Goal: Information Seeking & Learning: Find specific fact

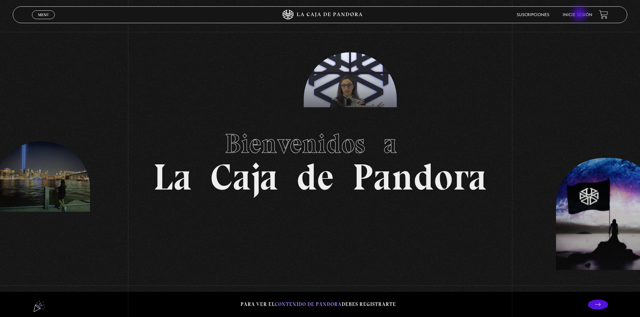
click at [580, 14] on link "Inicie sesión" at bounding box center [578, 15] width 30 height 4
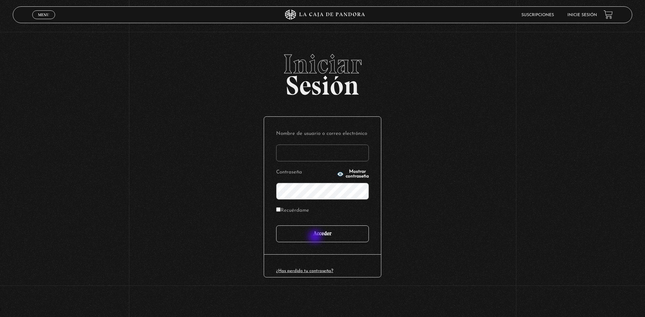
type input "t.pm.quiros@gmail.com"
click at [316, 237] on input "Acceder" at bounding box center [322, 234] width 93 height 17
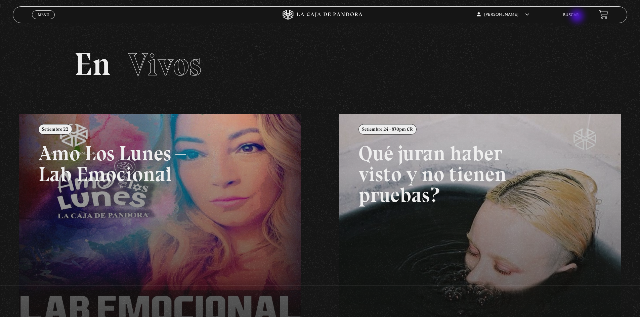
click at [578, 16] on link "Buscar" at bounding box center [571, 15] width 16 height 4
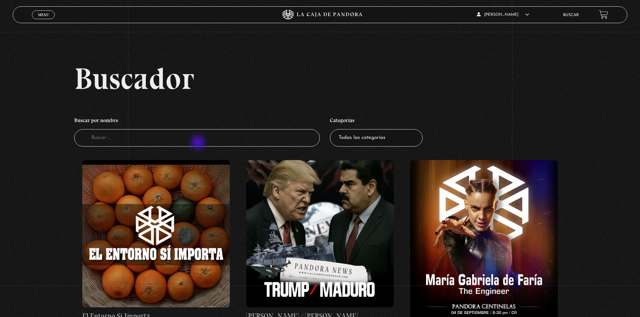
click at [199, 143] on input "Buscador" at bounding box center [197, 138] width 246 height 18
type input "arcoiris"
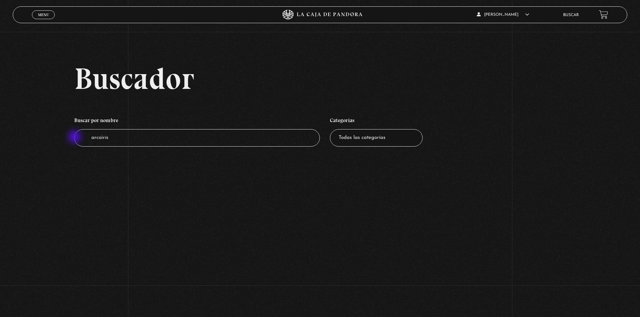
drag, startPoint x: 127, startPoint y: 138, endPoint x: 75, endPoint y: 138, distance: 52.1
click at [75, 138] on input "arcoiris" at bounding box center [197, 138] width 246 height 18
type input "al otro lado del arcoiris"
click at [392, 140] on select "Todas las categorías 11:11 Humanitario (1) Amo los [DATE] (3) Análisis de serie…" at bounding box center [376, 138] width 93 height 18
click at [398, 140] on select "Todas las categorías 11:11 Humanitario (1) Amo los [DATE] (3) Análisis de serie…" at bounding box center [376, 138] width 93 height 18
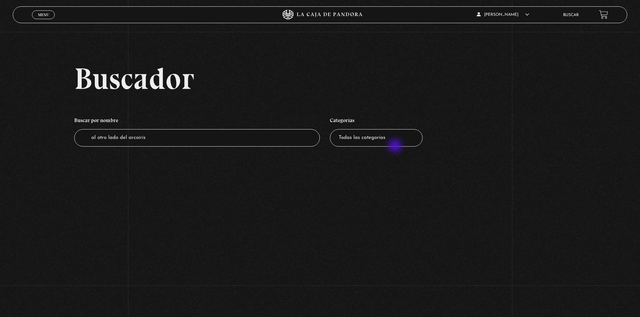
select select "centinelas"
click at [332, 129] on select "Todas las categorías 11:11 Humanitario (1) Amo los [DATE] (3) Análisis de serie…" at bounding box center [376, 138] width 93 height 18
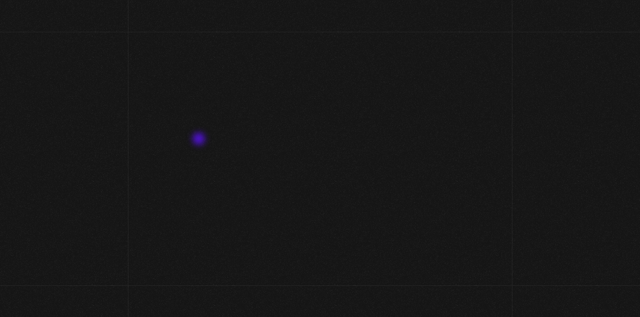
click at [200, 140] on input "al otro lado del arcoiris" at bounding box center [197, 138] width 246 height 18
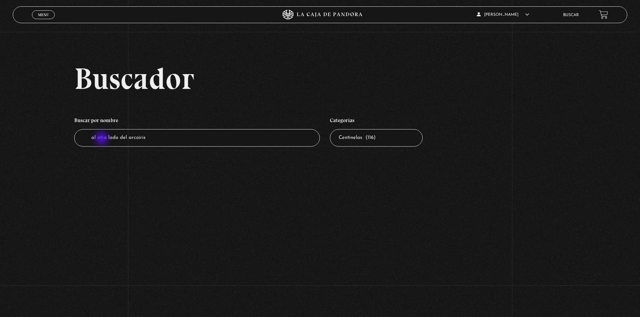
drag, startPoint x: 192, startPoint y: 145, endPoint x: 85, endPoint y: 139, distance: 106.6
click at [85, 139] on input "al otro lado del arcoiris" at bounding box center [197, 138] width 246 height 18
click at [276, 202] on section "Buscador Buscar por nombre Buscador Categorías Todas las categorías 11:11 Human…" at bounding box center [320, 158] width 640 height 317
click at [413, 140] on select "Todas las categorías 11:11 Humanitario (1) Amo los Lunes (3) Análisis de series…" at bounding box center [376, 138] width 93 height 18
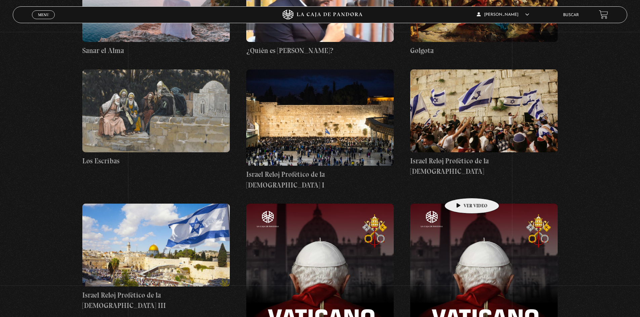
scroll to position [6148, 0]
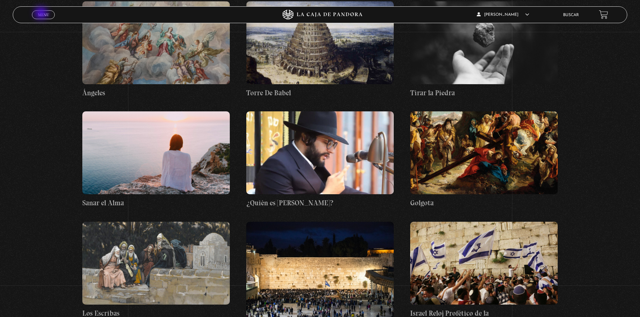
click at [42, 14] on span "Menu" at bounding box center [43, 15] width 11 height 4
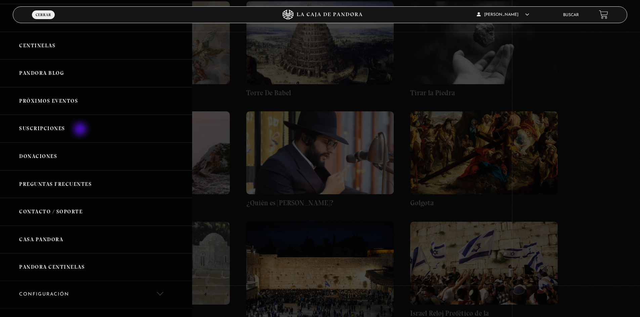
scroll to position [0, 0]
click at [43, 71] on link "Pandora" at bounding box center [96, 73] width 192 height 28
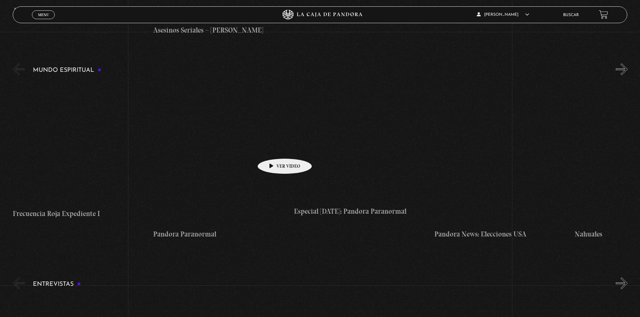
scroll to position [2351, 0]
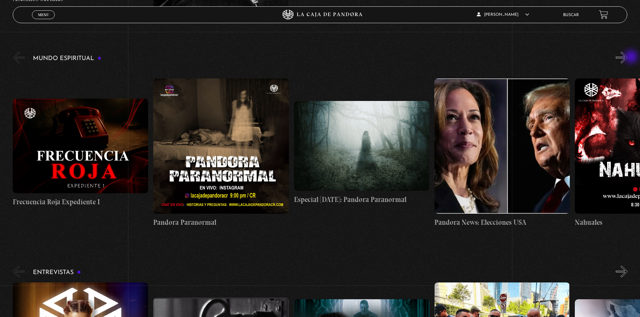
click at [627, 57] on button "»" at bounding box center [622, 58] width 12 height 12
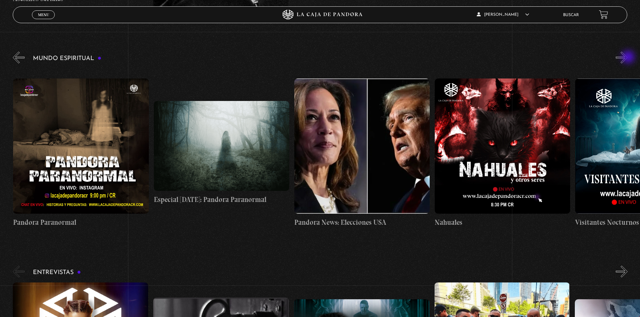
click at [627, 58] on button "»" at bounding box center [622, 58] width 12 height 12
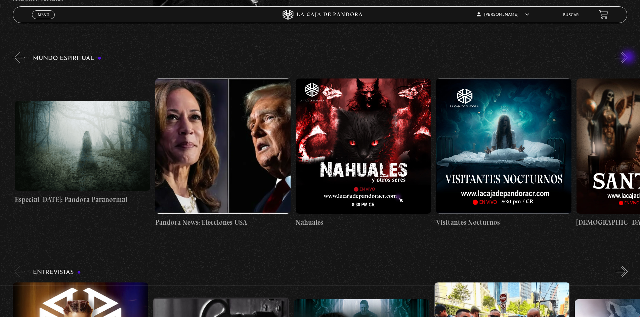
click at [627, 58] on button "»" at bounding box center [622, 58] width 12 height 12
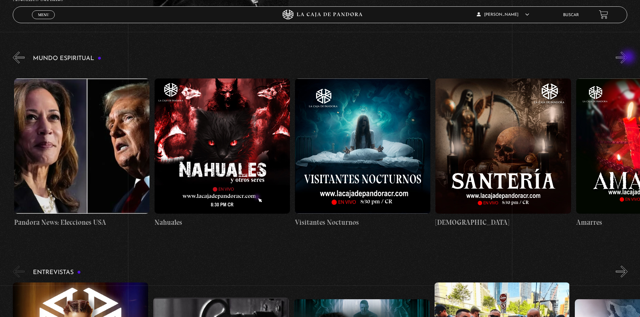
click at [627, 58] on button "»" at bounding box center [622, 58] width 12 height 12
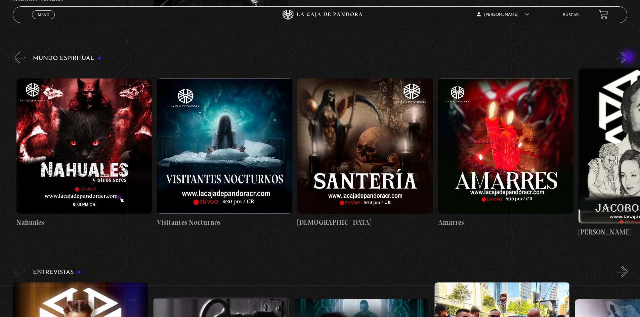
click at [627, 58] on button "»" at bounding box center [622, 58] width 12 height 12
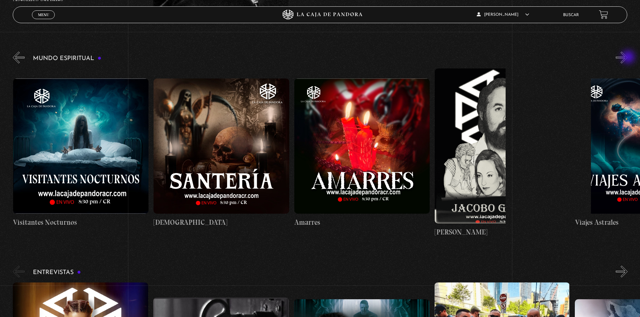
click at [627, 58] on button "»" at bounding box center [622, 58] width 12 height 12
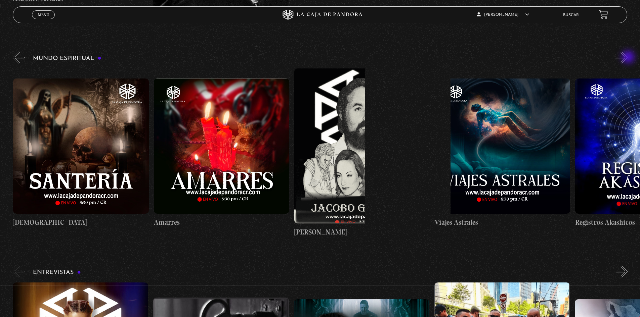
click at [627, 58] on button "»" at bounding box center [622, 58] width 12 height 12
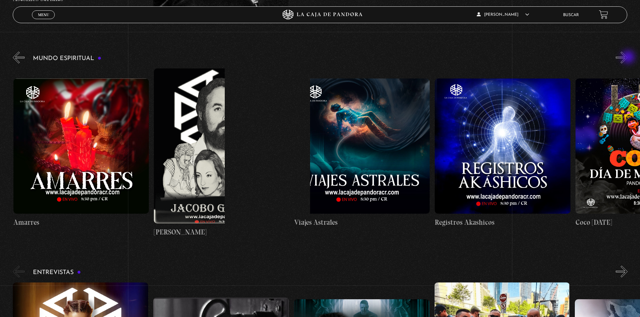
click at [627, 58] on button "»" at bounding box center [622, 58] width 12 height 12
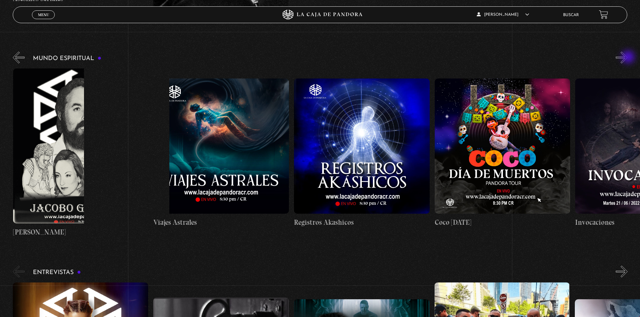
click at [627, 58] on button "»" at bounding box center [622, 58] width 12 height 12
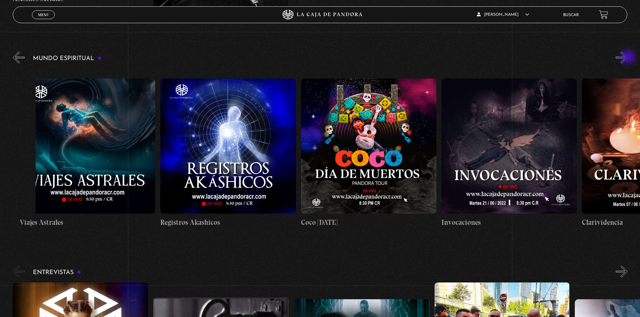
click at [627, 58] on button "»" at bounding box center [622, 58] width 12 height 12
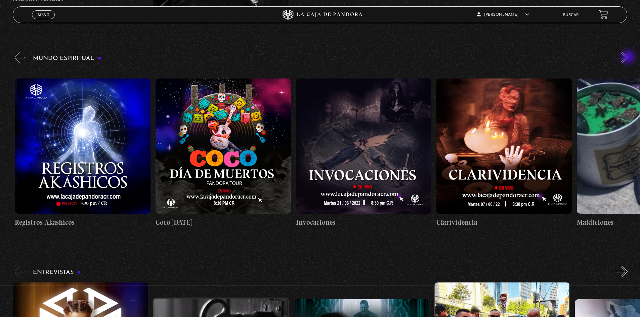
click at [627, 58] on button "»" at bounding box center [622, 58] width 12 height 12
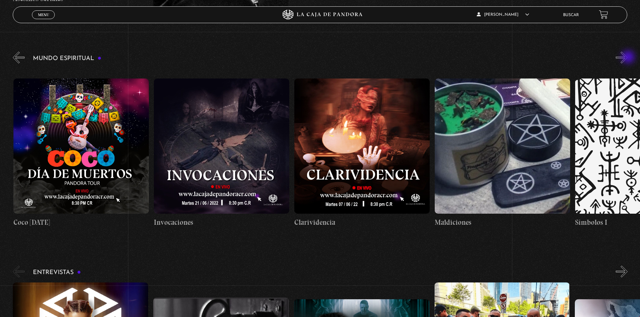
click at [627, 58] on button "»" at bounding box center [622, 58] width 12 height 12
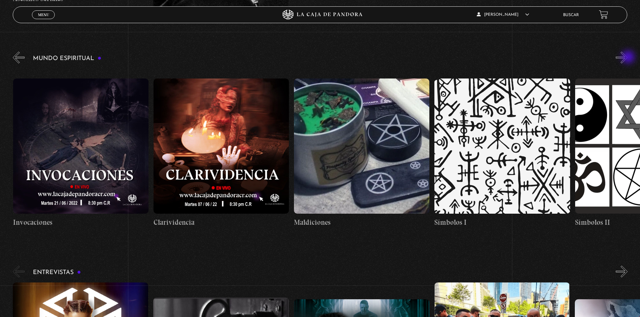
click at [627, 58] on button "»" at bounding box center [622, 58] width 12 height 12
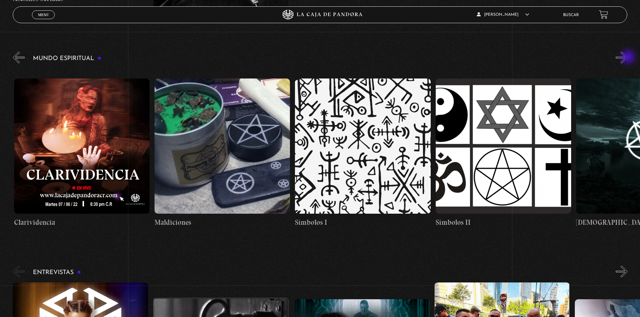
click at [627, 58] on button "»" at bounding box center [622, 58] width 12 height 12
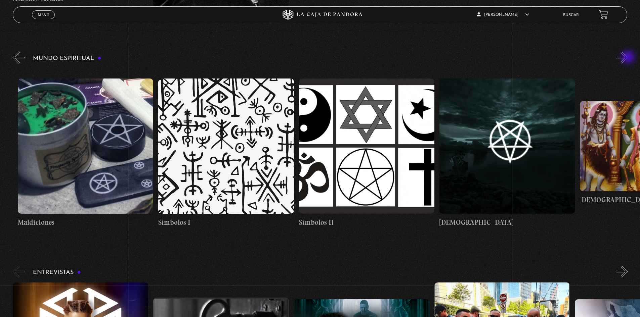
click at [627, 58] on button "»" at bounding box center [622, 58] width 12 height 12
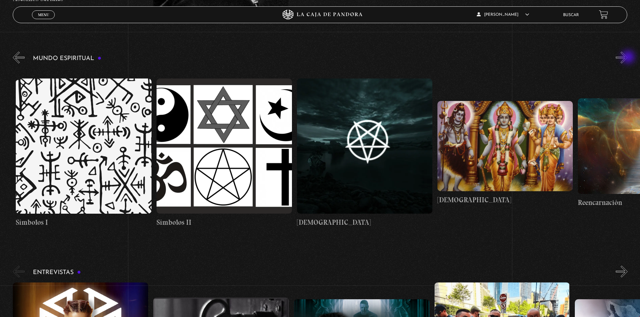
click at [627, 58] on button "»" at bounding box center [622, 58] width 12 height 12
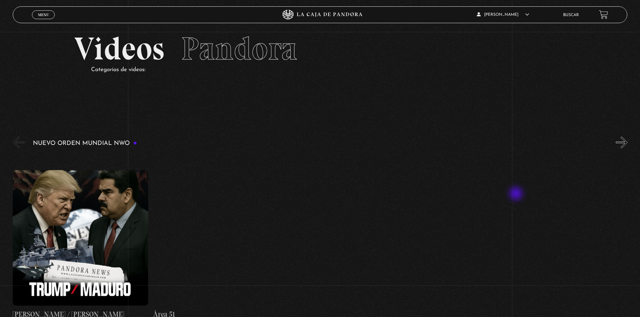
scroll to position [0, 0]
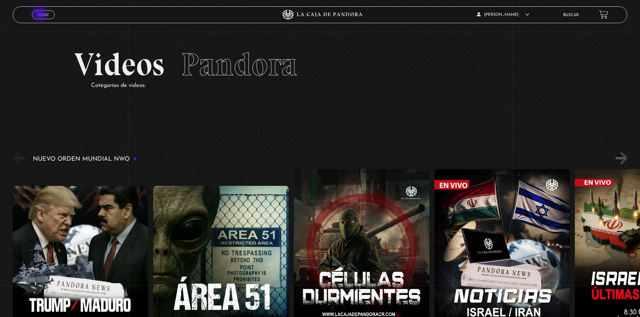
click at [40, 15] on span "Menu" at bounding box center [43, 15] width 11 height 4
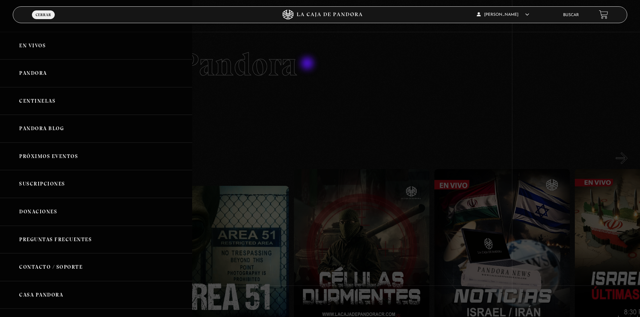
click at [308, 64] on div at bounding box center [320, 158] width 640 height 317
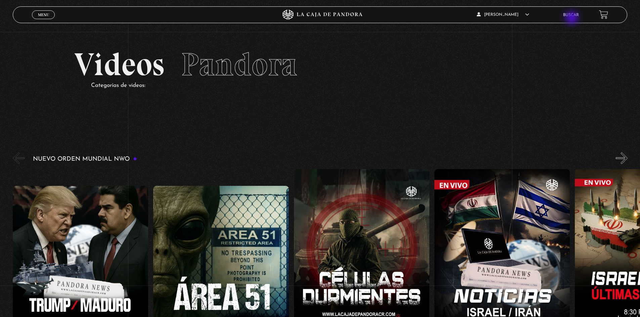
click at [572, 18] on li "Buscar" at bounding box center [571, 15] width 16 height 10
click at [577, 14] on link "Buscar" at bounding box center [571, 15] width 16 height 4
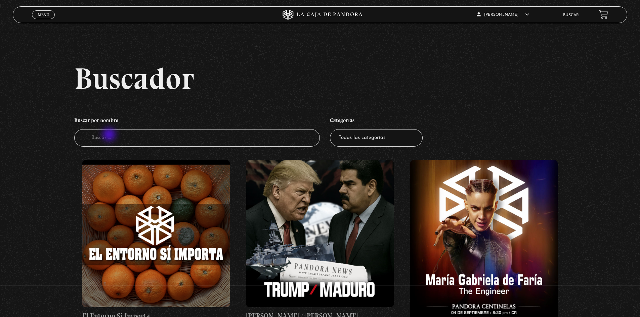
click at [110, 135] on input "Buscador" at bounding box center [197, 138] width 246 height 18
type input "animal"
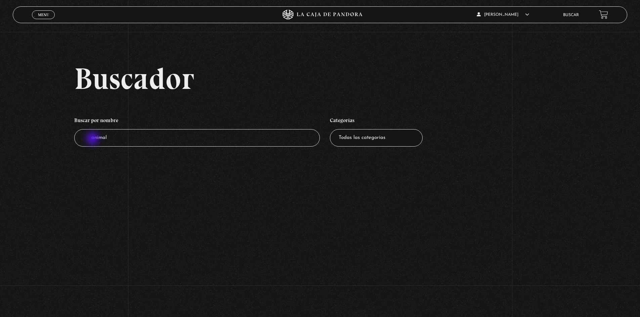
drag, startPoint x: 152, startPoint y: 144, endPoint x: 88, endPoint y: 138, distance: 64.4
click at [88, 138] on input "animal" at bounding box center [197, 138] width 246 height 18
type input "mi amigo"
click at [380, 140] on select "Todas las categorías 11:11 Humanitario (1) Amo los Lunes (3) Análisis de series…" at bounding box center [376, 138] width 93 height 18
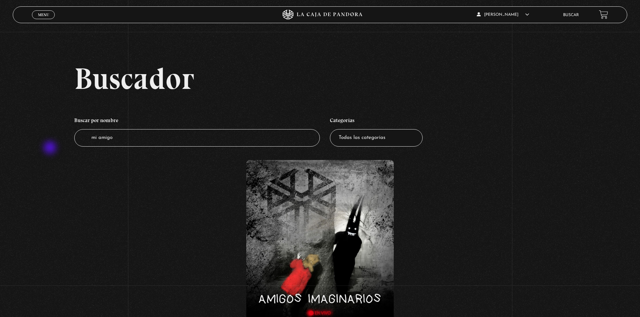
drag, startPoint x: 151, startPoint y: 137, endPoint x: 44, endPoint y: 157, distance: 109.0
click at [47, 148] on div "Buscador Buscar por nombre Buscador mi amigo [PERSON_NAME] Todas las categorías…" at bounding box center [320, 217] width 640 height 309
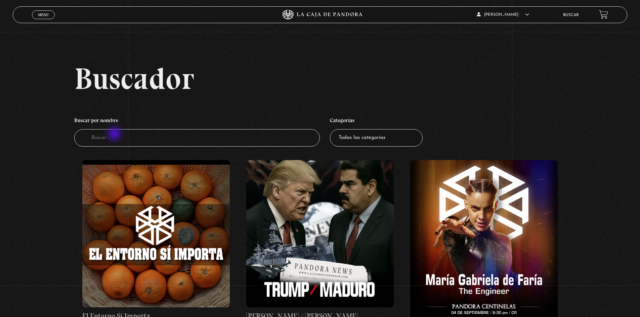
click at [113, 139] on input "Buscador" at bounding box center [197, 138] width 246 height 18
type input "mi mascota"
click at [454, 144] on ul "Buscar por nombre Buscador mi mascota Categorías Todas las categorías 11:11 Hum…" at bounding box center [319, 131] width 491 height 40
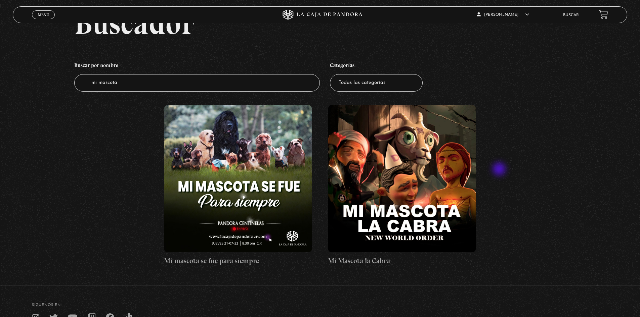
scroll to position [67, 0]
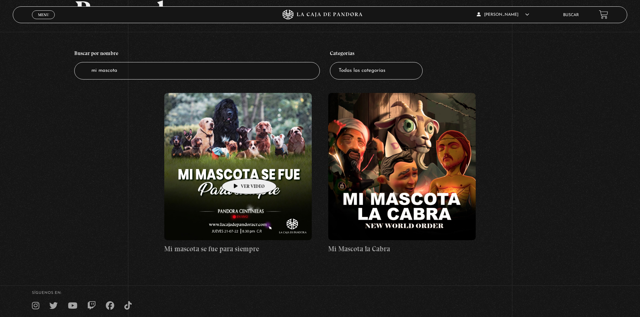
click at [238, 169] on figure at bounding box center [237, 166] width 147 height 147
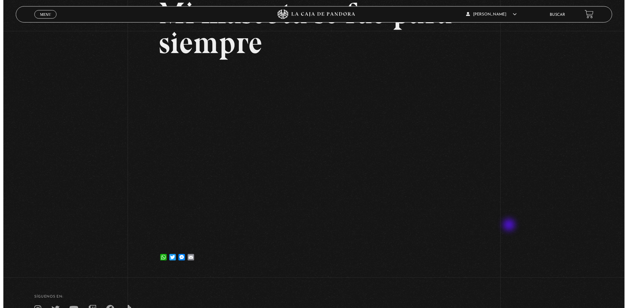
scroll to position [67, 0]
